Goal: Information Seeking & Learning: Find specific fact

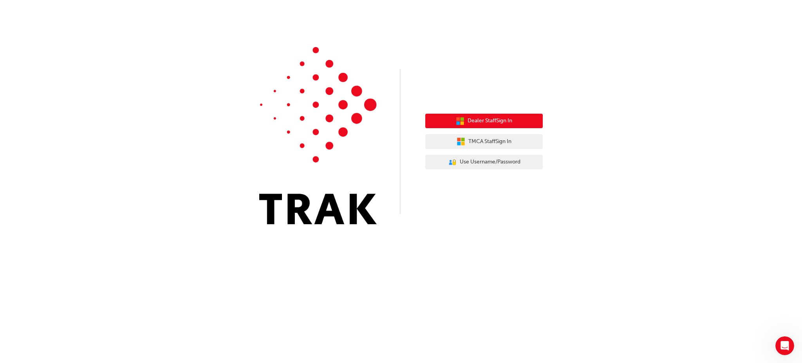
click at [488, 119] on span "Dealer Staff Sign In" at bounding box center [490, 120] width 45 height 9
click at [535, 34] on div "Dealer Staff Sign In TMCA Staff Sign In User Authentication Icon - Blue Person,…" at bounding box center [401, 118] width 802 height 236
click at [375, 310] on div "Dealer Staff Sign In TMCA Staff Sign In User Authentication Icon - Blue Person,…" at bounding box center [401, 181] width 802 height 363
click at [487, 123] on span "Dealer Staff Sign In" at bounding box center [490, 120] width 45 height 9
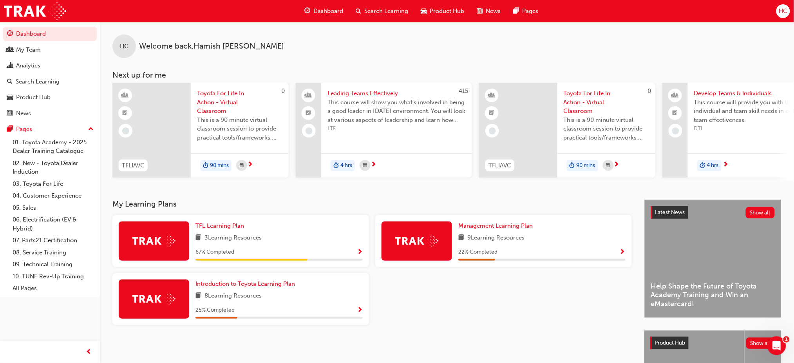
click at [379, 11] on span "Search Learning" at bounding box center [386, 11] width 44 height 9
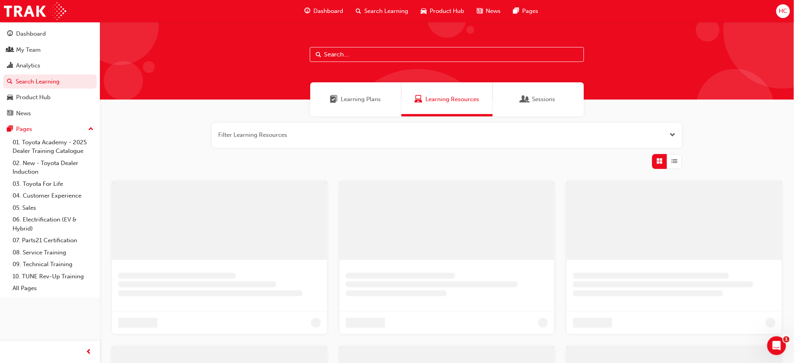
click at [333, 54] on input "text" at bounding box center [447, 54] width 274 height 15
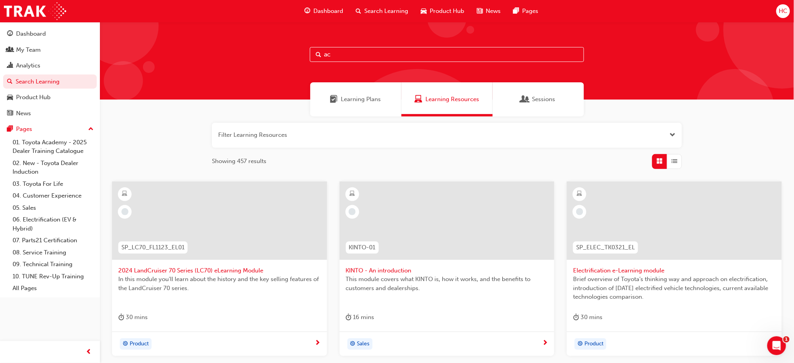
type input "a"
type input "tdi"
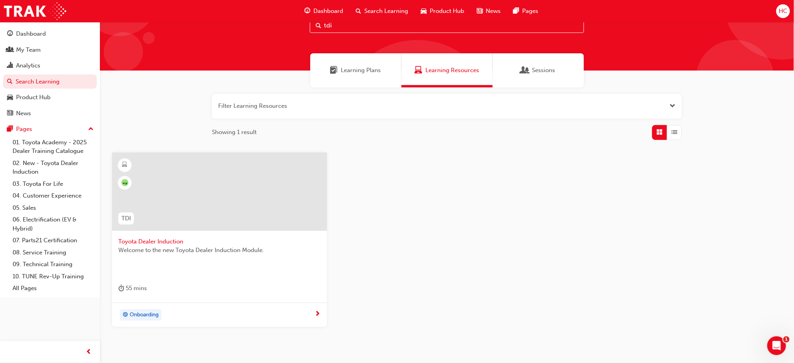
scroll to position [52, 0]
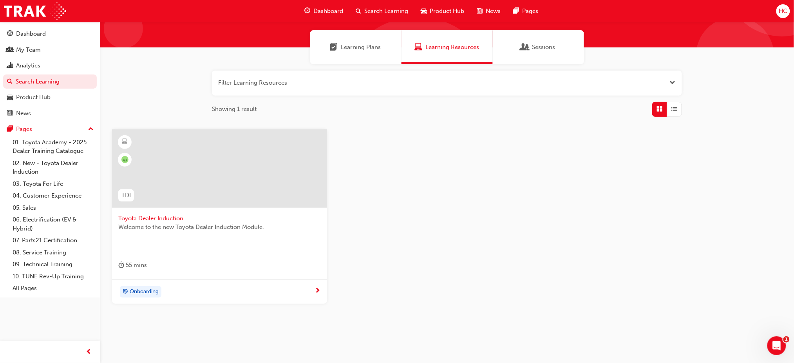
click at [197, 223] on span "Welcome to the new Toyota Dealer Induction Module." at bounding box center [219, 227] width 203 height 9
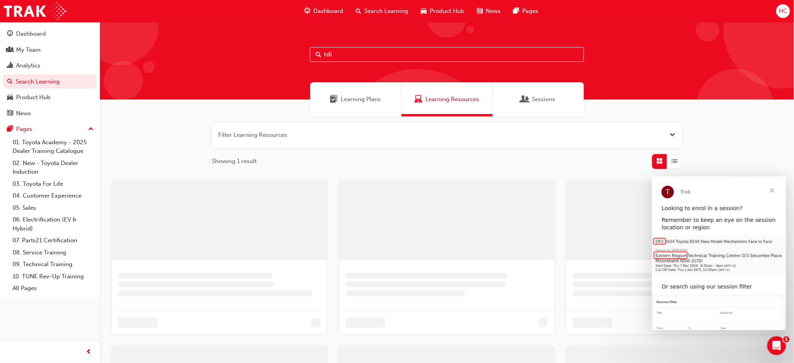
scroll to position [52, 0]
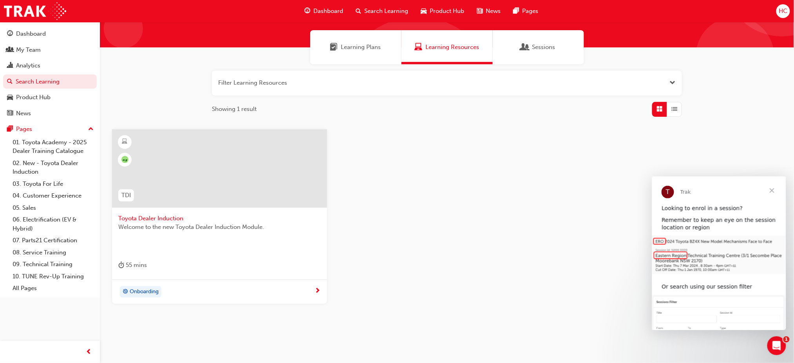
click at [378, 10] on span "Search Learning" at bounding box center [386, 11] width 44 height 9
click at [362, 8] on div "Search Learning" at bounding box center [381, 11] width 65 height 16
click at [295, 72] on button "button" at bounding box center [447, 83] width 470 height 25
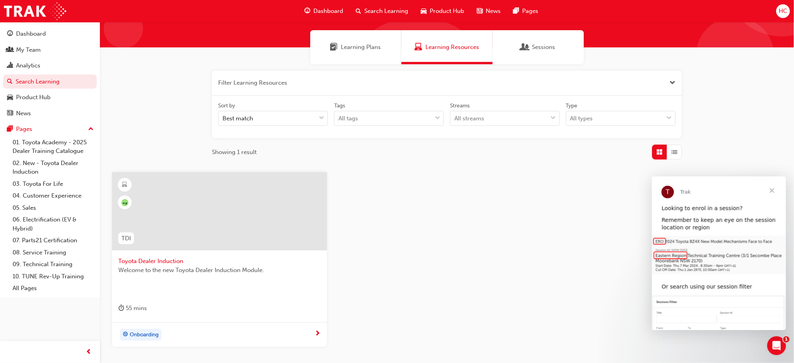
click at [269, 102] on div "Sort by" at bounding box center [273, 106] width 110 height 9
click at [223, 115] on input "Sort by Best match" at bounding box center [223, 118] width 1 height 7
type input "ACL"
click at [364, 163] on div "Filter Learning Resources Sort by 0 results available for search term ACL. Sele…" at bounding box center [447, 221] width 694 height 314
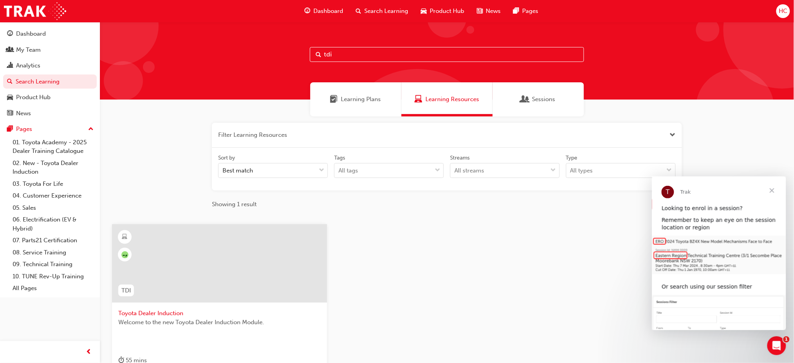
drag, startPoint x: 336, startPoint y: 55, endPoint x: 273, endPoint y: 53, distance: 62.3
click at [273, 53] on div "tdi" at bounding box center [447, 61] width 694 height 78
type input "acl"
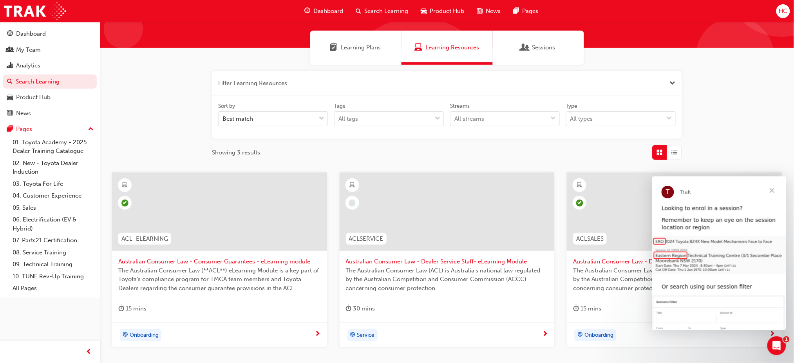
scroll to position [52, 0]
click at [218, 257] on span "Australian Consumer Law - Consumer Guarantees - eLearning module" at bounding box center [219, 261] width 203 height 9
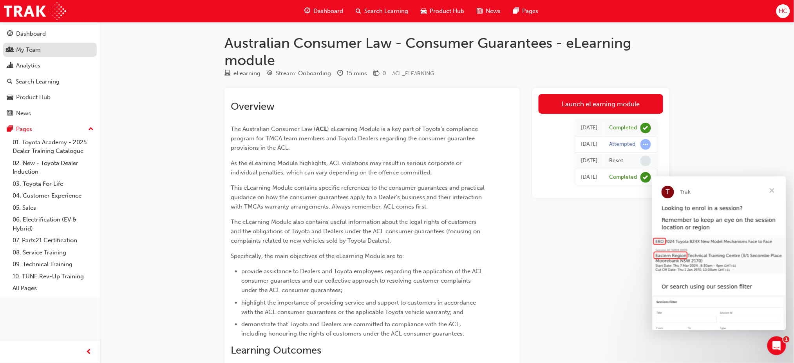
drag, startPoint x: 40, startPoint y: 51, endPoint x: 60, endPoint y: 53, distance: 20.5
click at [40, 52] on div "My Team" at bounding box center [28, 49] width 25 height 9
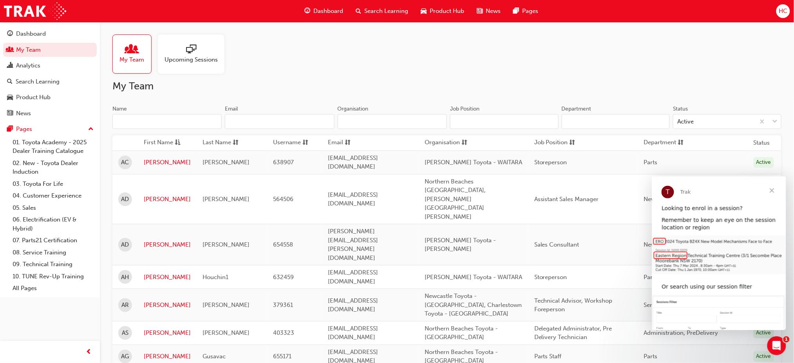
click at [143, 124] on input "Name" at bounding box center [166, 121] width 109 height 15
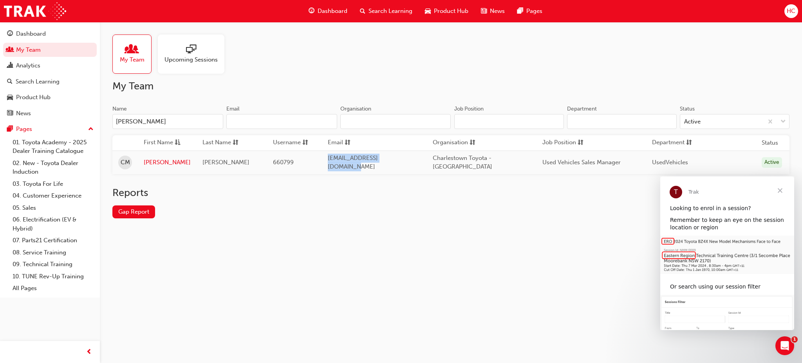
drag, startPoint x: 330, startPoint y: 160, endPoint x: 408, endPoint y: 162, distance: 78.0
click at [378, 162] on span "cmachado@cttoyota.com.au" at bounding box center [353, 162] width 50 height 16
copy span "cmachado@cttoyota.com.au"
click at [22, 51] on link "My Team" at bounding box center [50, 50] width 94 height 14
drag, startPoint x: 145, startPoint y: 119, endPoint x: 91, endPoint y: 116, distance: 53.4
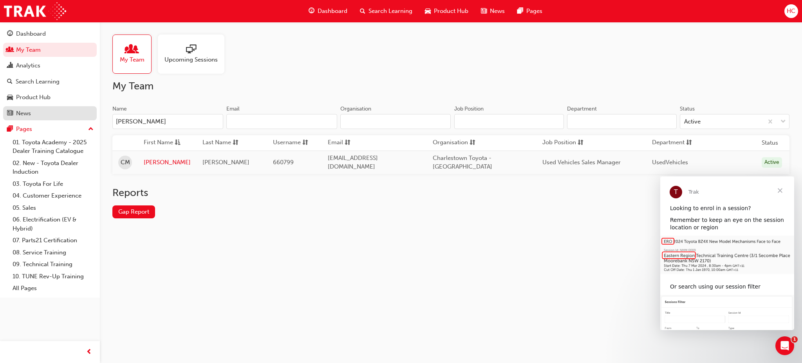
click at [91, 116] on div "Dashboard My Team Analytics Search Learning Product Hub News Pages Pages 01. To…" at bounding box center [401, 181] width 802 height 363
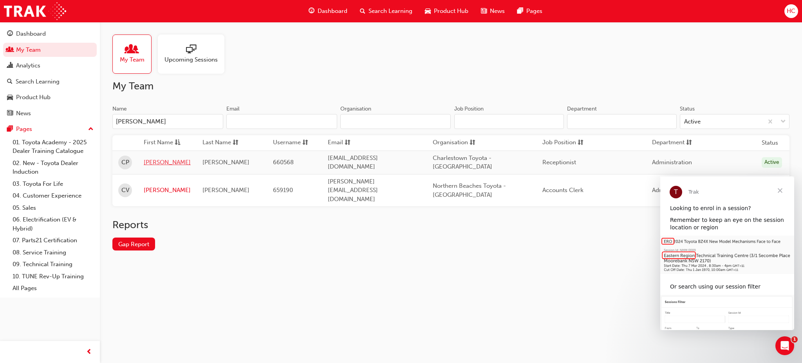
type input "chloe"
click at [154, 161] on link "Chloe" at bounding box center [167, 162] width 47 height 9
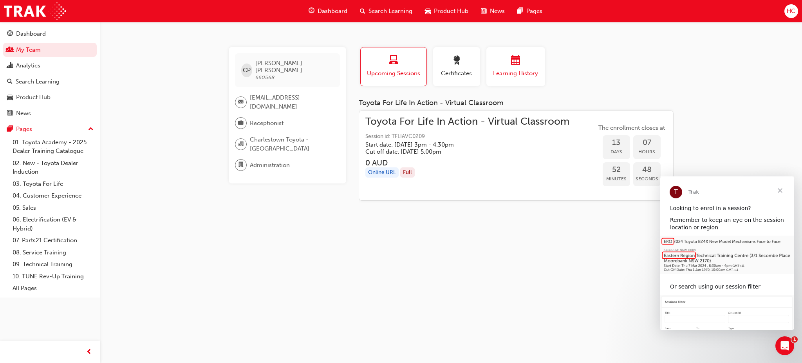
click at [509, 66] on div "button" at bounding box center [515, 62] width 47 height 12
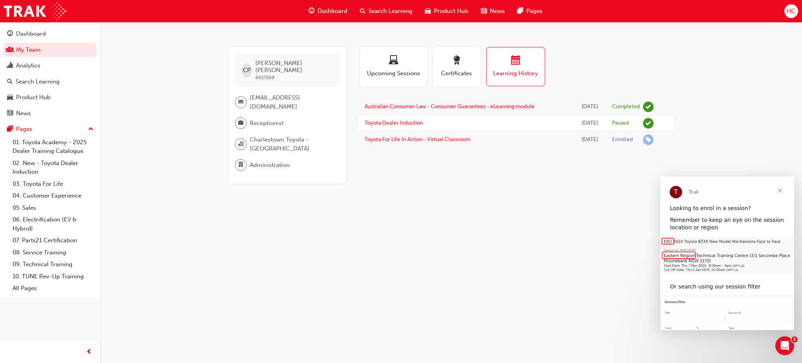
click at [347, 183] on div "CP Chloe Preston 660568 reception@cttoyota.com.au Receptionist Charlestown Toyo…" at bounding box center [401, 181] width 802 height 363
